Goal: Register for event/course: Sign up to attend an event or enroll in a course

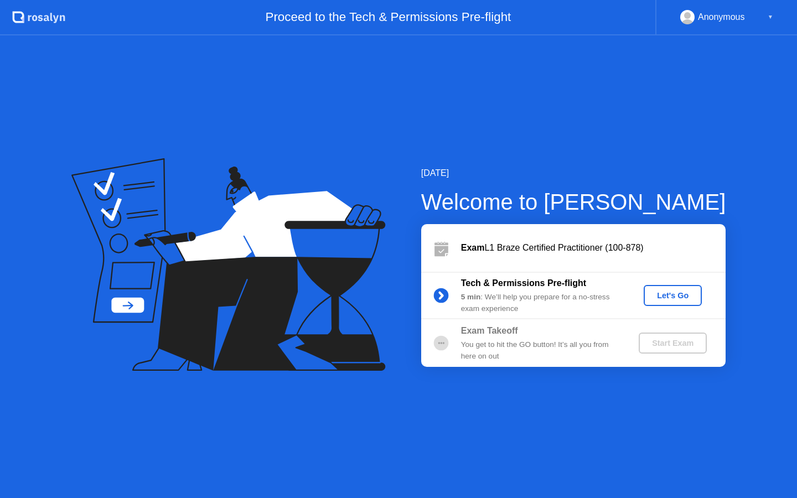
click at [668, 341] on div "Start Exam" at bounding box center [672, 343] width 59 height 9
click at [676, 295] on div "Let's Go" at bounding box center [672, 295] width 49 height 9
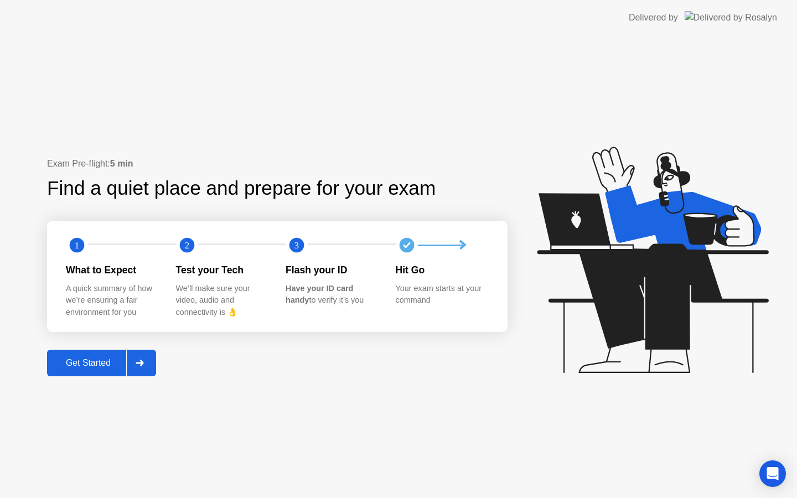
click at [71, 364] on div "Get Started" at bounding box center [88, 363] width 76 height 10
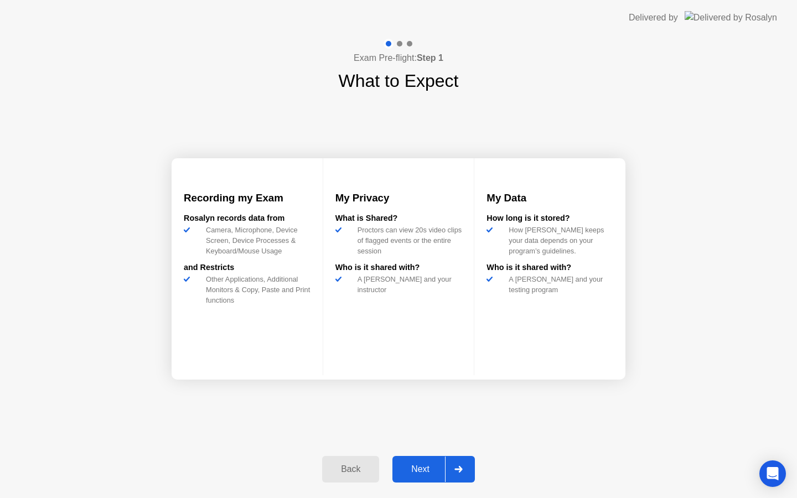
click at [425, 479] on button "Next" at bounding box center [433, 469] width 82 height 27
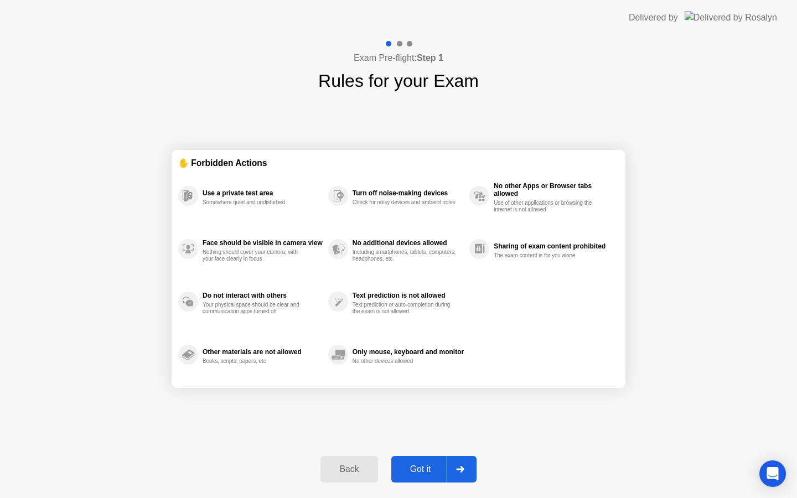
click at [425, 479] on button "Got it" at bounding box center [433, 469] width 85 height 27
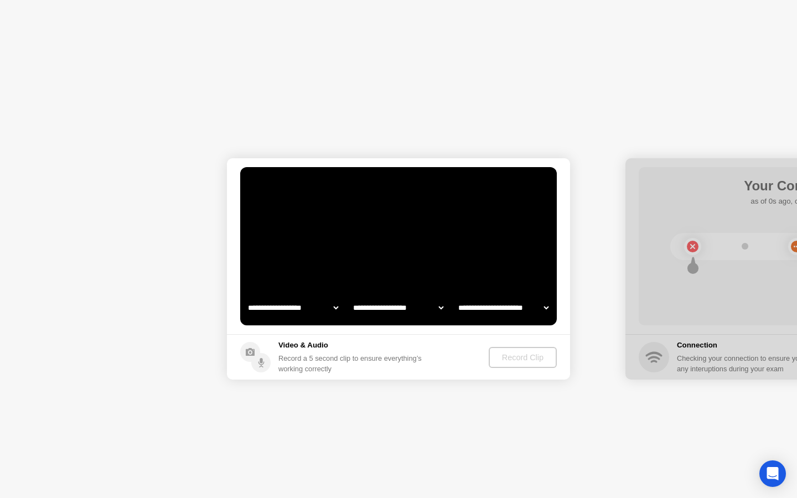
select select "**********"
select select "*******"
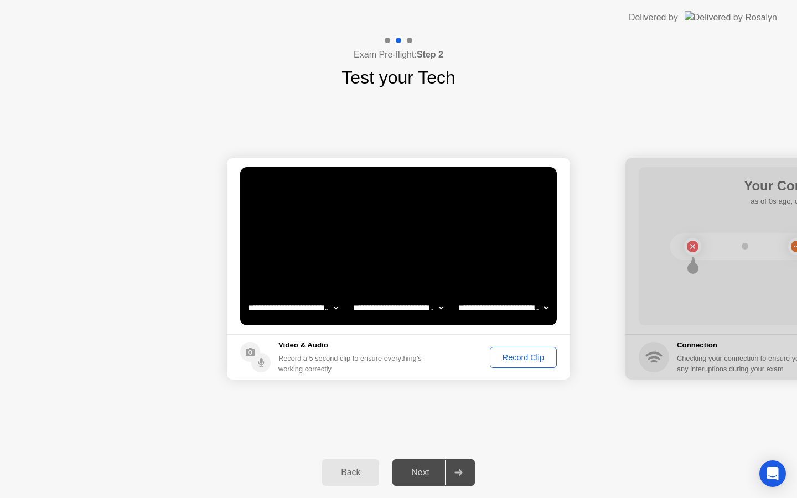
click at [505, 357] on div "Record Clip" at bounding box center [523, 357] width 59 height 9
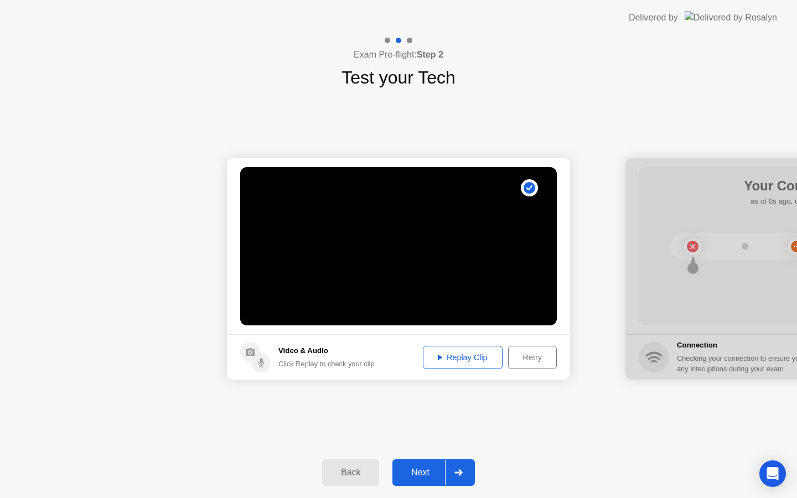
click at [471, 353] on div "Replay Clip" at bounding box center [463, 357] width 72 height 9
click at [413, 473] on div "Next" at bounding box center [420, 473] width 49 height 10
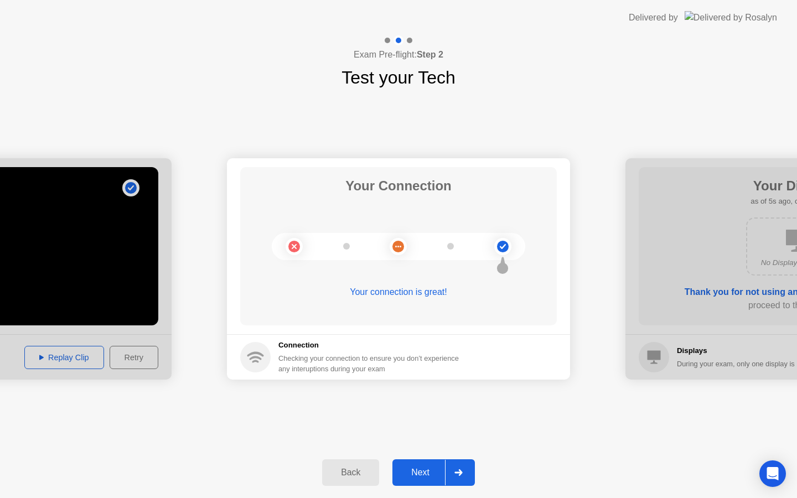
click at [423, 477] on div "Next" at bounding box center [420, 473] width 49 height 10
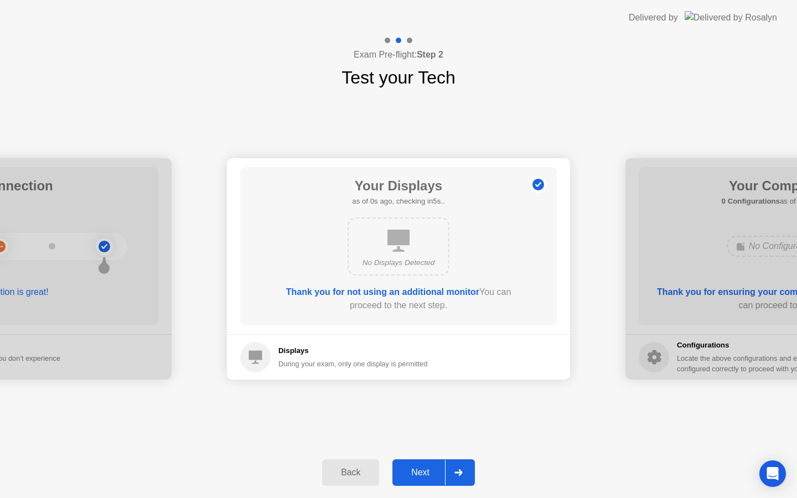
click at [418, 471] on div "Next" at bounding box center [420, 473] width 49 height 10
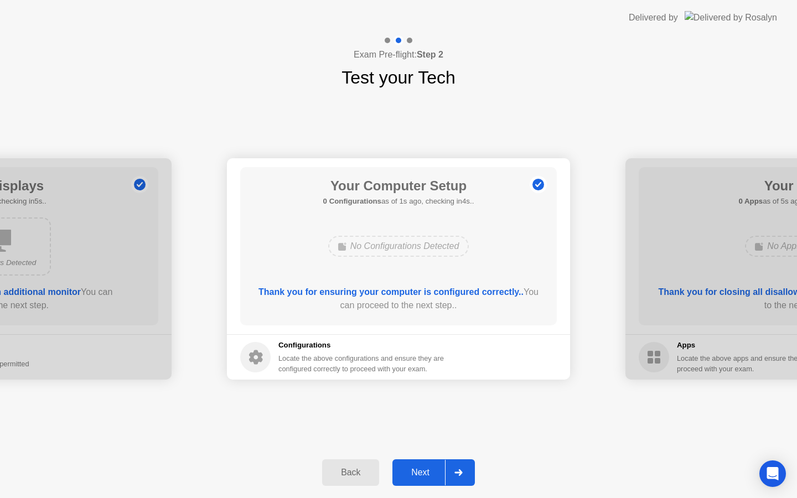
click at [413, 476] on div "Next" at bounding box center [420, 473] width 49 height 10
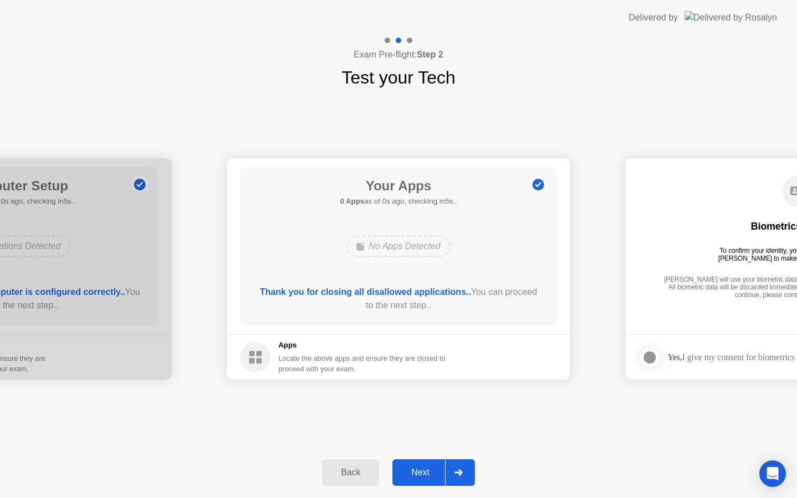
click at [413, 476] on div "Next" at bounding box center [420, 473] width 49 height 10
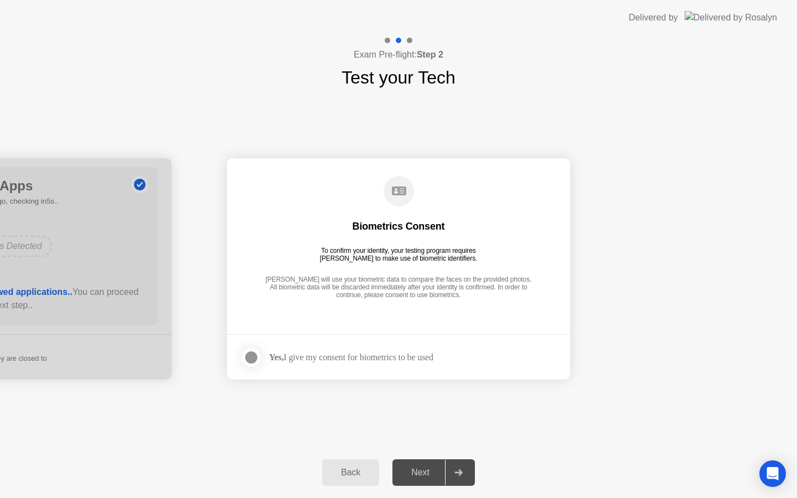
click at [283, 359] on strong "Yes," at bounding box center [276, 356] width 14 height 9
click at [249, 351] on div at bounding box center [251, 357] width 13 height 13
click at [412, 486] on div "Back Next" at bounding box center [398, 472] width 797 height 51
click at [412, 480] on button "Next" at bounding box center [433, 472] width 82 height 27
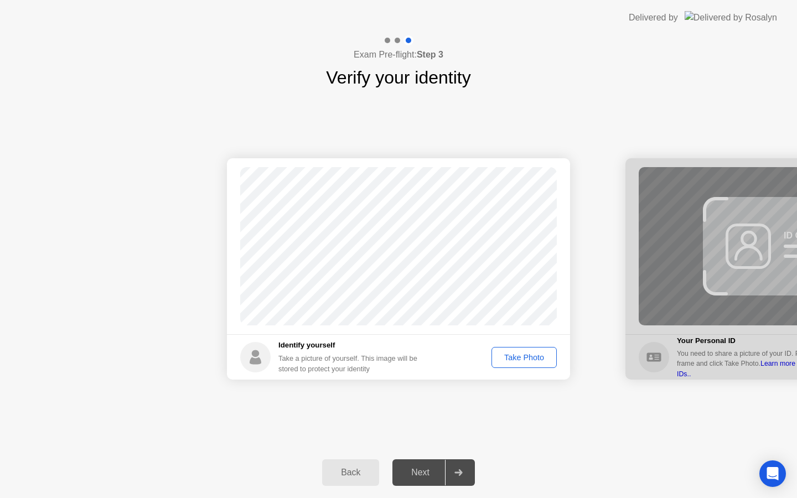
click at [512, 358] on div "Take Photo" at bounding box center [524, 357] width 58 height 9
click at [523, 354] on div "Retake" at bounding box center [531, 357] width 43 height 9
click at [522, 354] on div "Take Photo" at bounding box center [524, 357] width 58 height 9
click at [422, 468] on div "Next" at bounding box center [420, 473] width 49 height 10
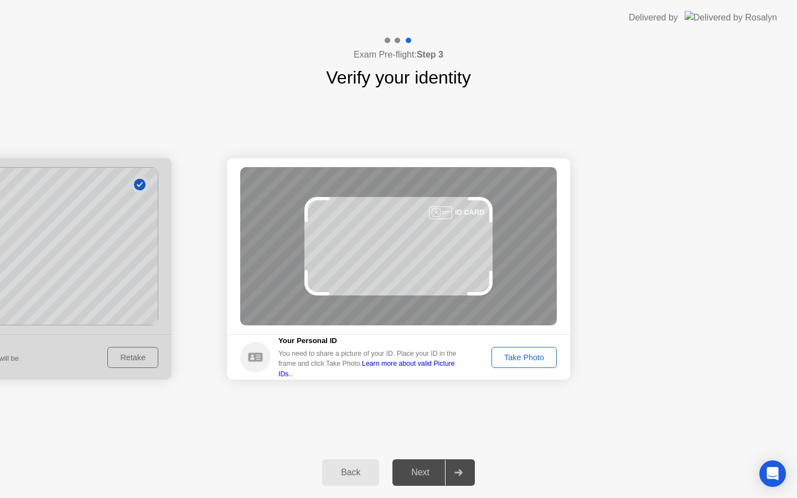
click at [525, 361] on div "Take Photo" at bounding box center [524, 357] width 58 height 9
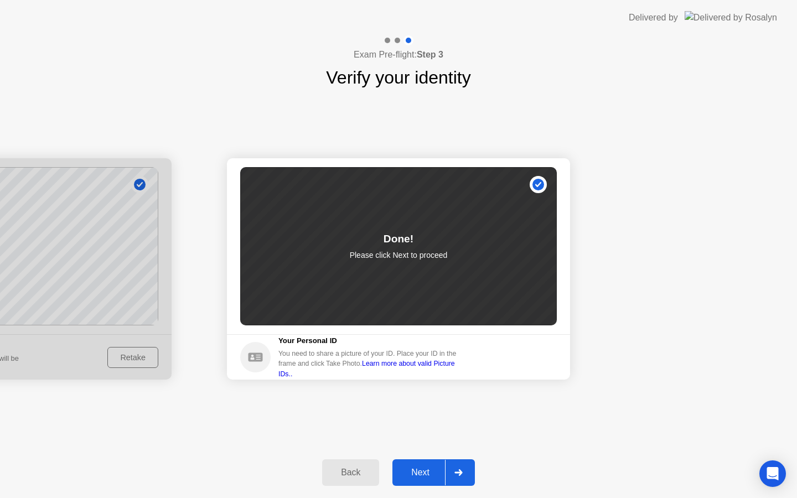
click at [417, 468] on div "Next" at bounding box center [420, 473] width 49 height 10
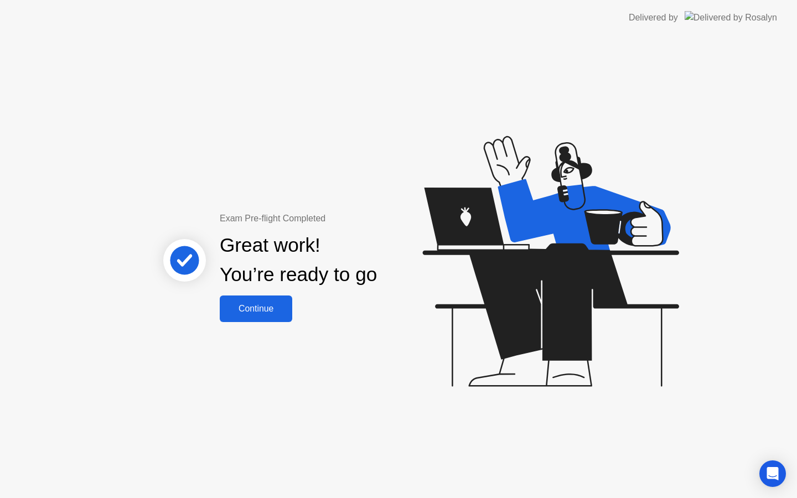
click at [264, 308] on div "Continue" at bounding box center [256, 309] width 66 height 10
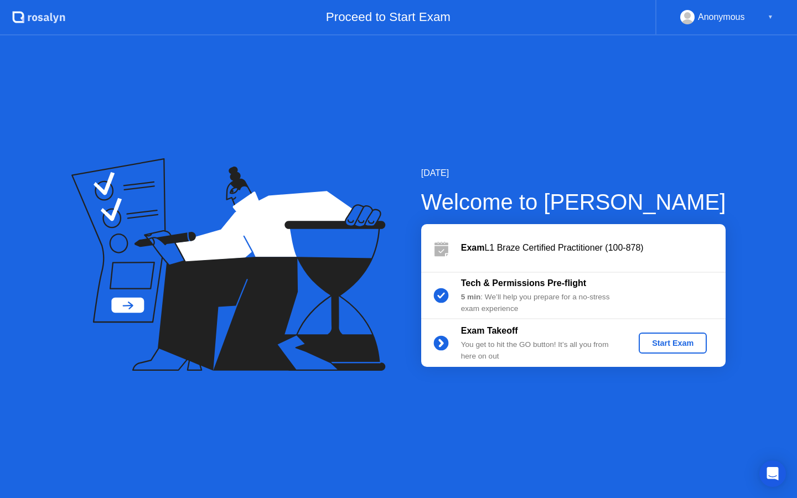
click at [684, 339] on div "Start Exam" at bounding box center [672, 343] width 59 height 9
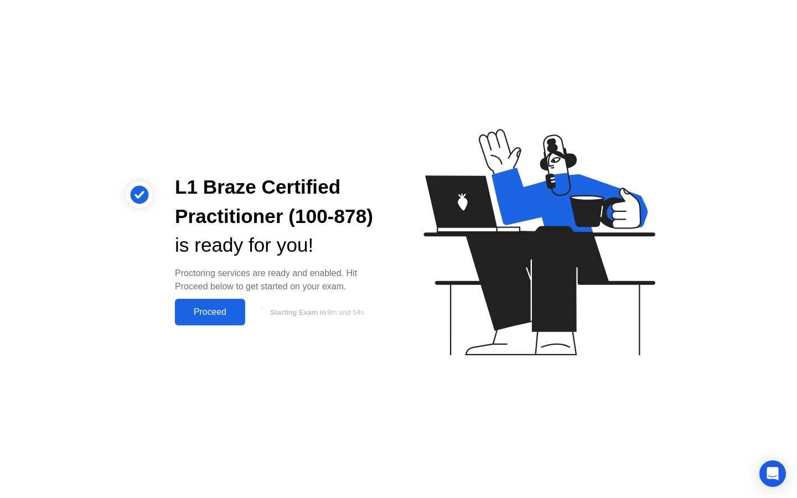
click at [204, 310] on div "Proceed" at bounding box center [210, 312] width 64 height 10
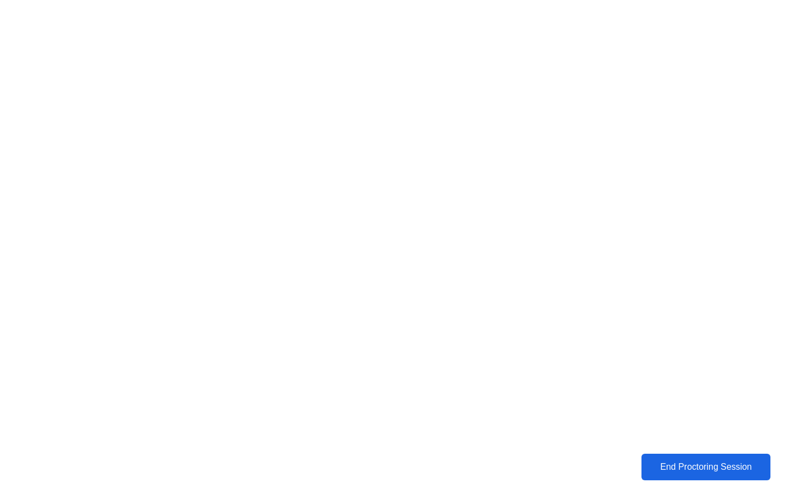
click at [694, 470] on div "End Proctoring Session" at bounding box center [705, 467] width 125 height 10
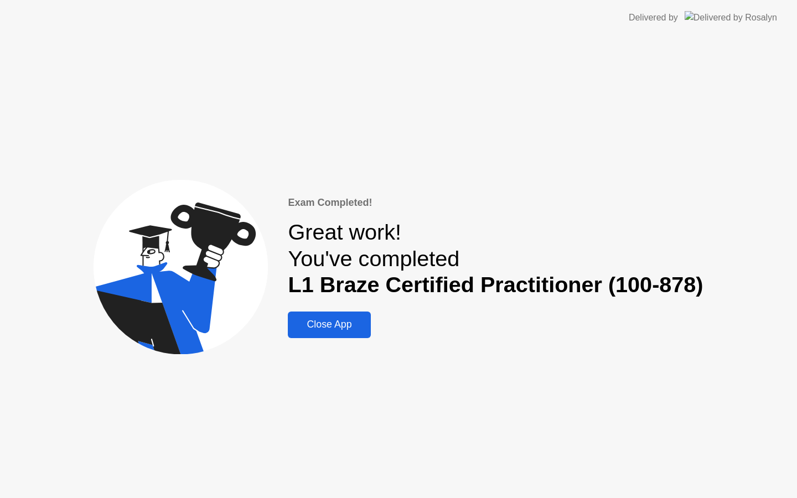
click at [347, 325] on div "Close App" at bounding box center [329, 325] width 76 height 12
